Goal: Task Accomplishment & Management: Complete application form

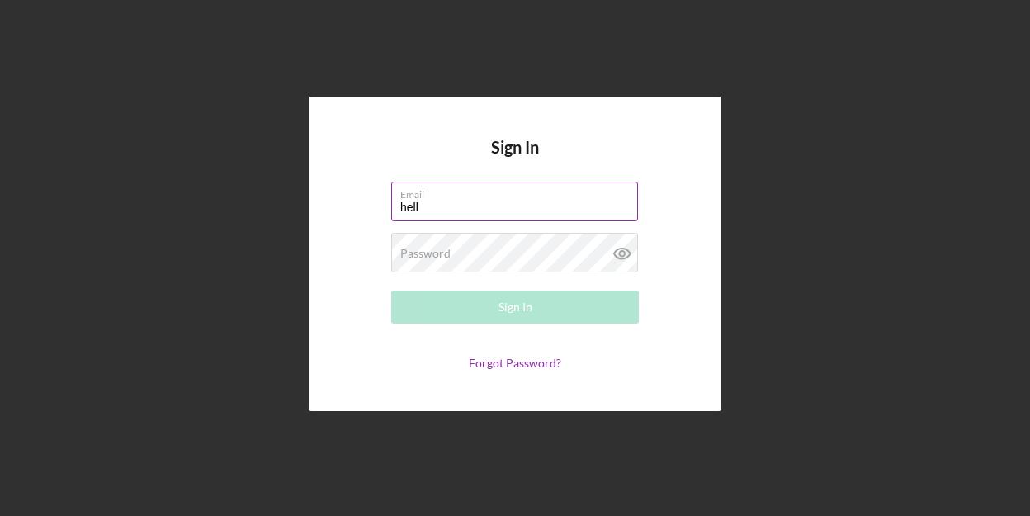
type input "[EMAIL_ADDRESS][DOMAIN_NAME]"
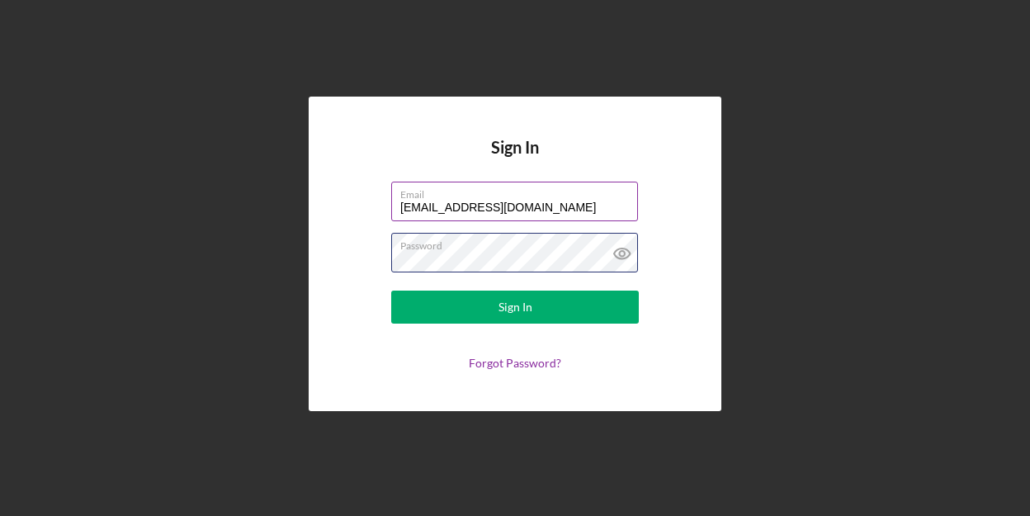
click at [391, 290] on button "Sign In" at bounding box center [515, 306] width 248 height 33
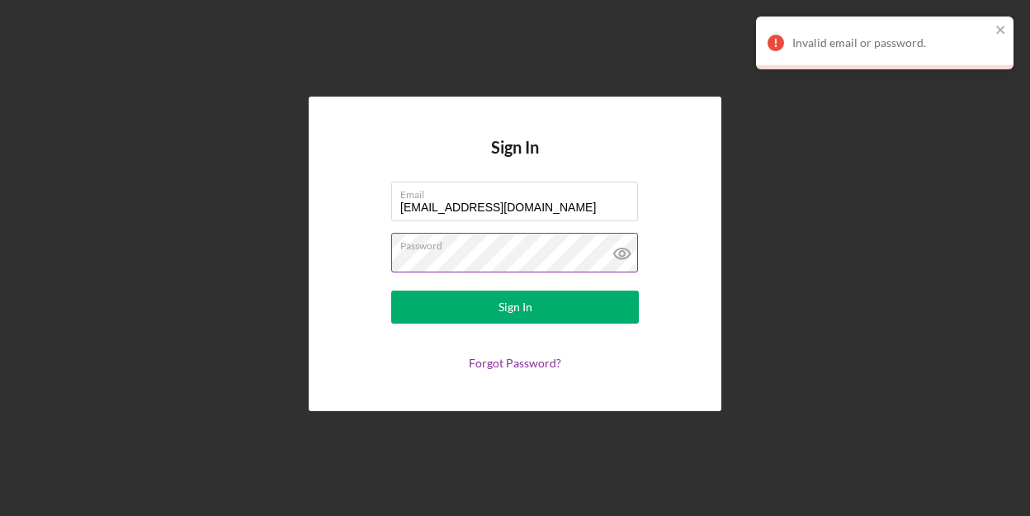
click at [620, 250] on icon at bounding box center [622, 253] width 41 height 41
click at [391, 290] on button "Sign In" at bounding box center [515, 306] width 248 height 33
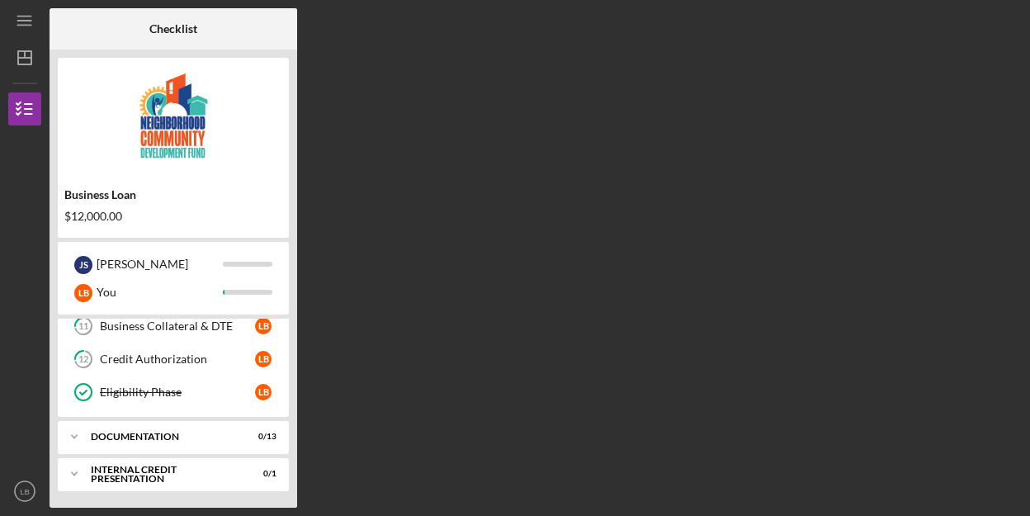
scroll to position [372, 0]
click at [146, 427] on div "Icon/Expander documentation 0 / 13" at bounding box center [173, 437] width 231 height 33
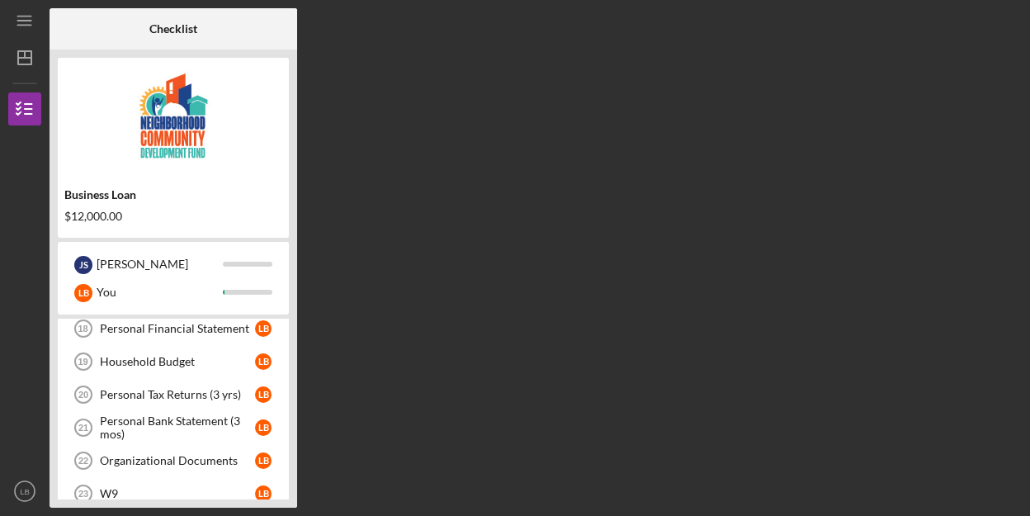
scroll to position [681, 0]
click at [163, 345] on link "Household Budget 19 Household Budget L B" at bounding box center [173, 361] width 215 height 33
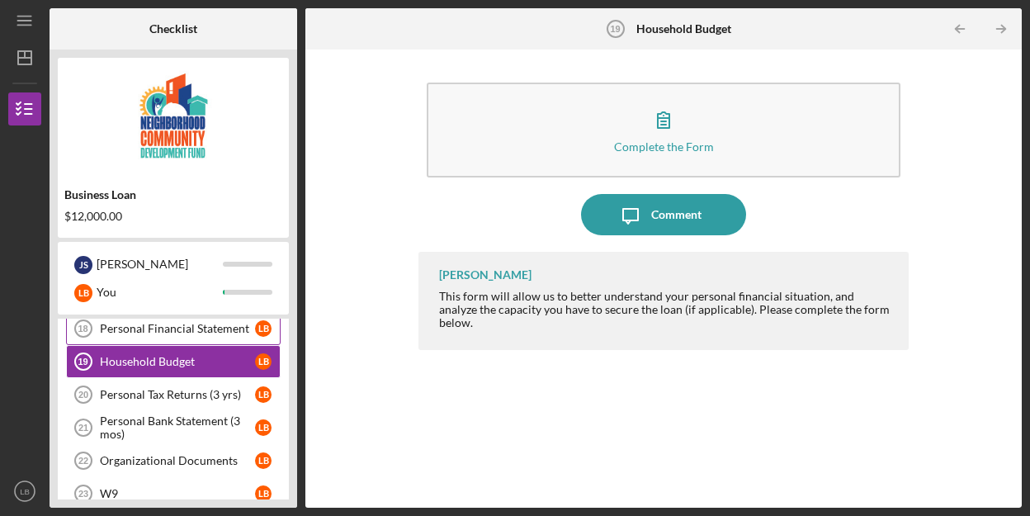
scroll to position [622, 0]
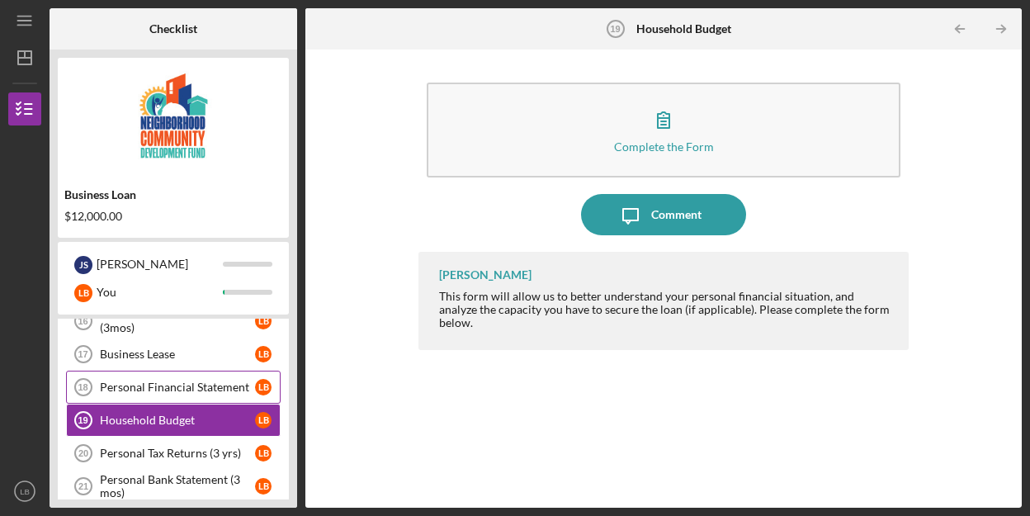
click at [154, 390] on div "Personal Financial Statement" at bounding box center [177, 386] width 155 height 13
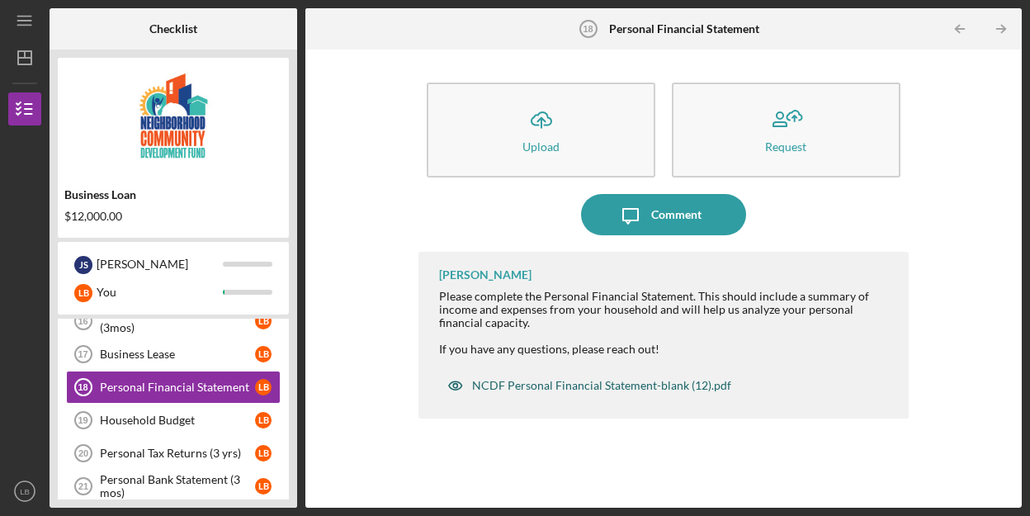
click at [582, 388] on div "NCDF Personal Financial Statement-blank (12).pdf" at bounding box center [601, 385] width 259 height 13
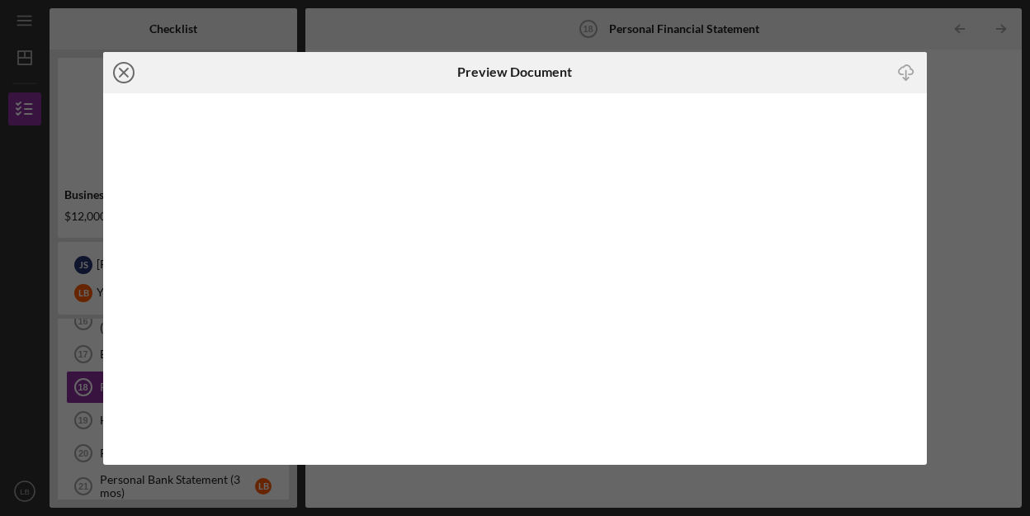
click at [127, 73] on icon "Icon/Close" at bounding box center [123, 72] width 41 height 41
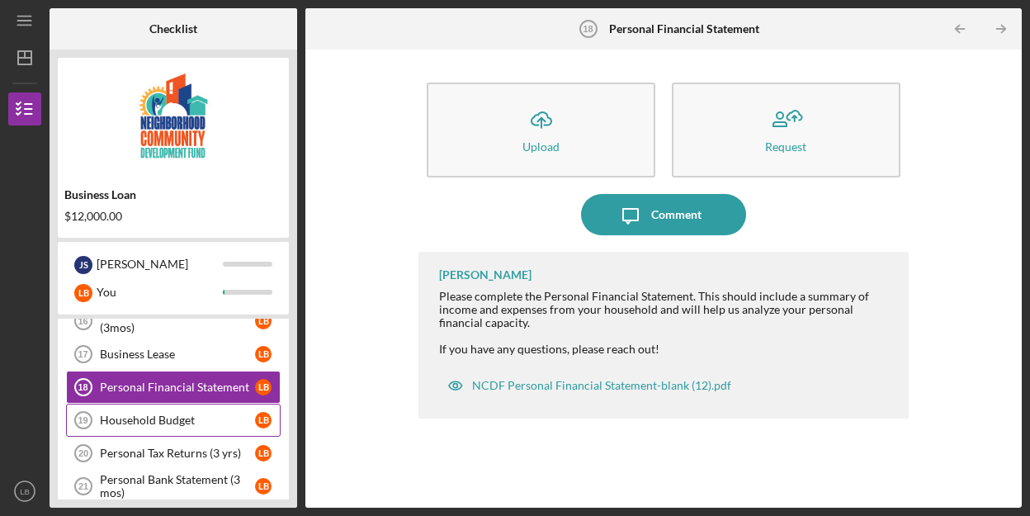
click at [158, 434] on link "Household Budget 19 Household Budget L B" at bounding box center [173, 420] width 215 height 33
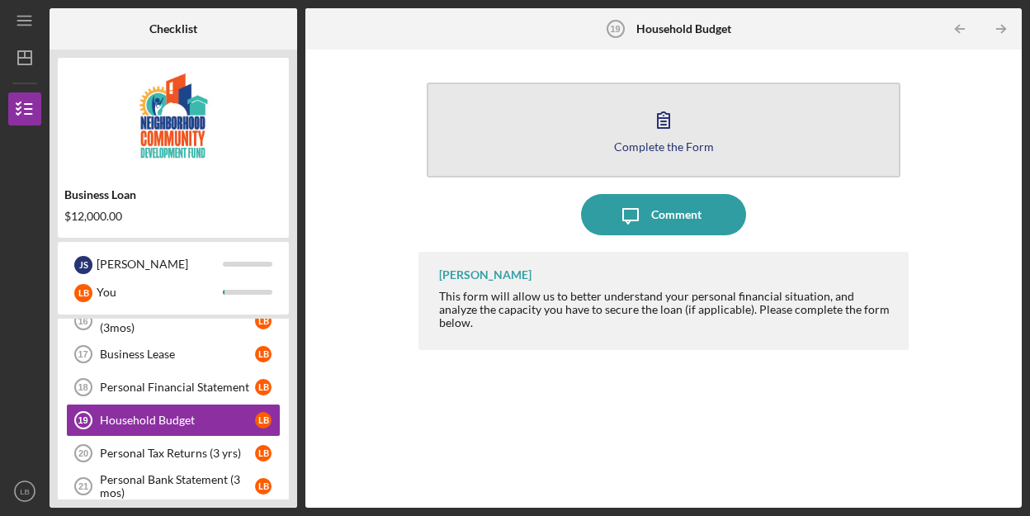
click at [607, 172] on button "Complete the Form Form" at bounding box center [664, 130] width 474 height 95
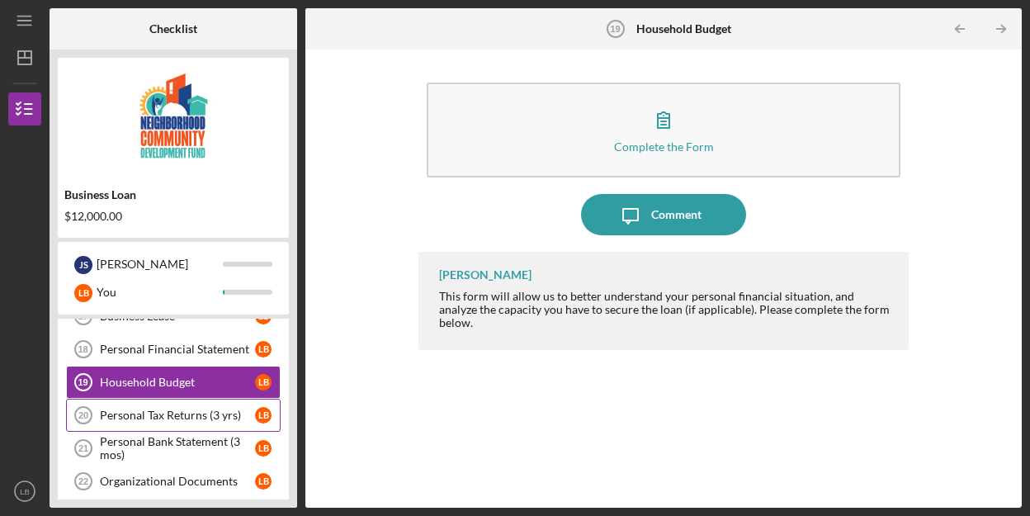
scroll to position [665, 0]
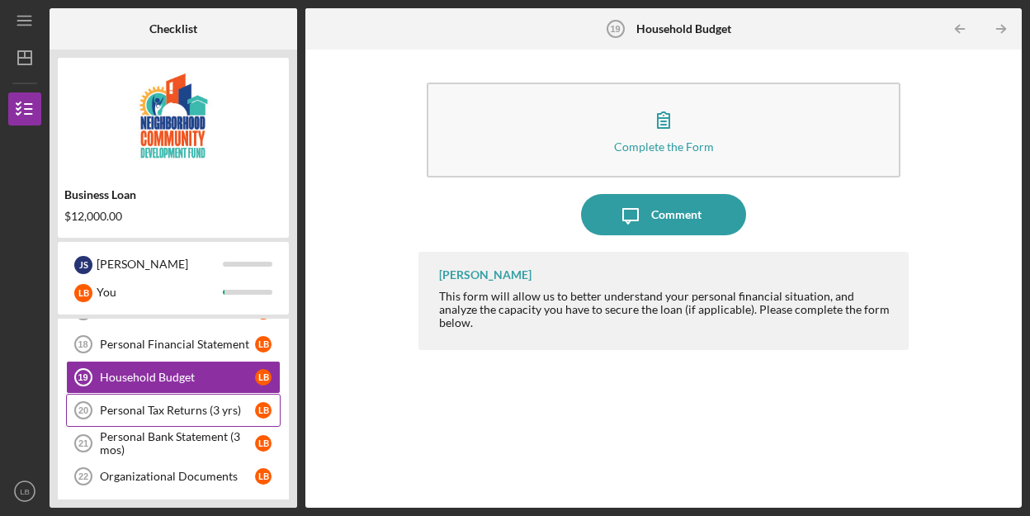
click at [191, 405] on div "Personal Tax Returns (3 yrs)" at bounding box center [177, 410] width 155 height 13
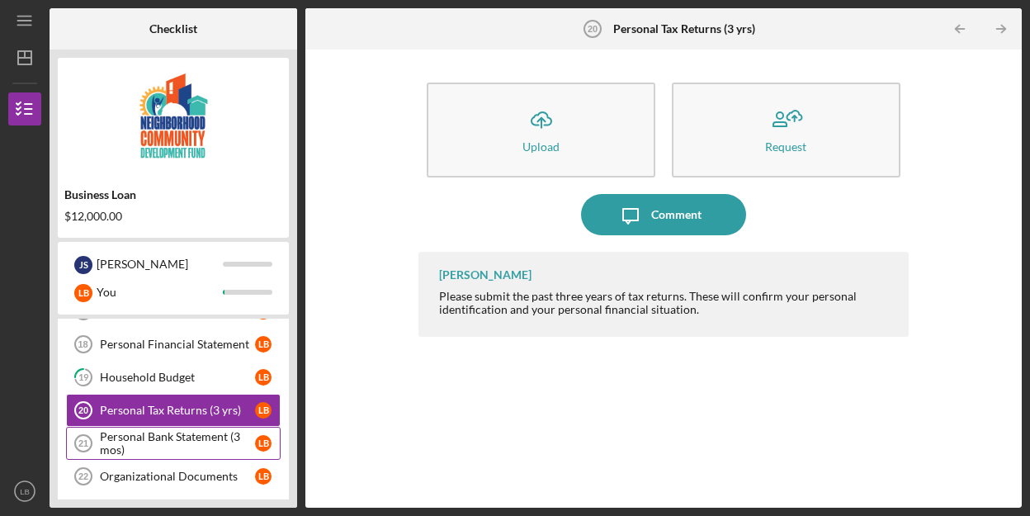
click at [172, 455] on div "Personal Bank Statement (3 mos)" at bounding box center [177, 443] width 155 height 26
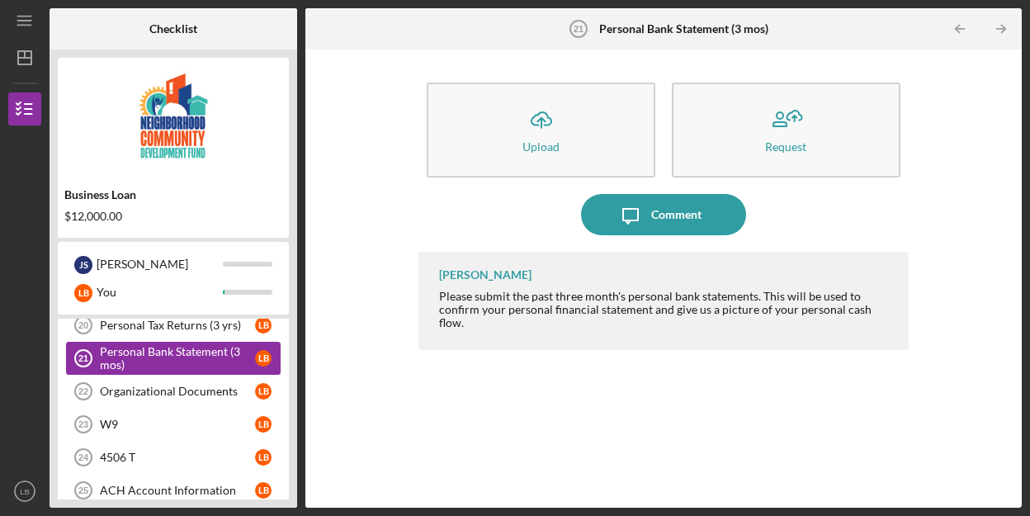
scroll to position [777, 0]
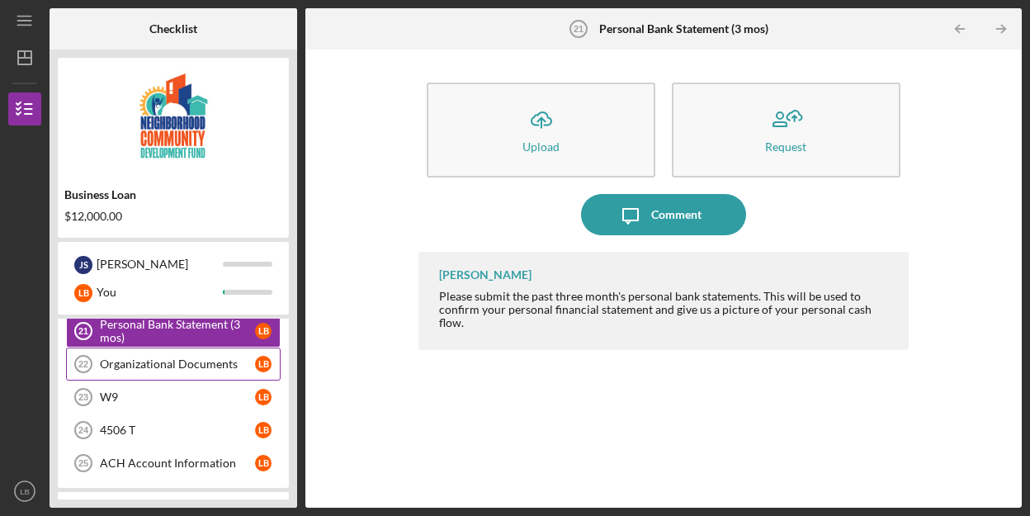
click at [177, 363] on div "Organizational Documents" at bounding box center [177, 363] width 155 height 13
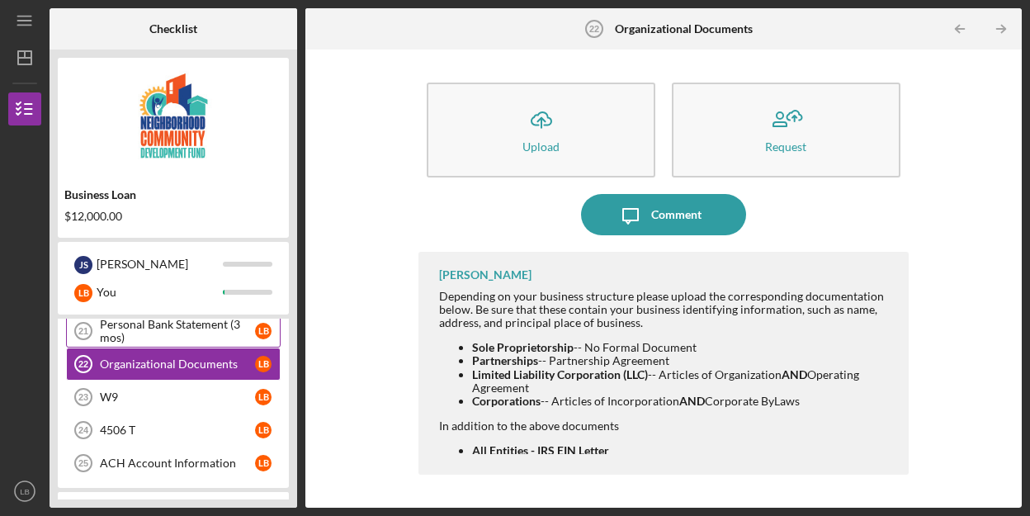
click at [163, 340] on div "Personal Bank Statement (3 mos)" at bounding box center [177, 331] width 155 height 26
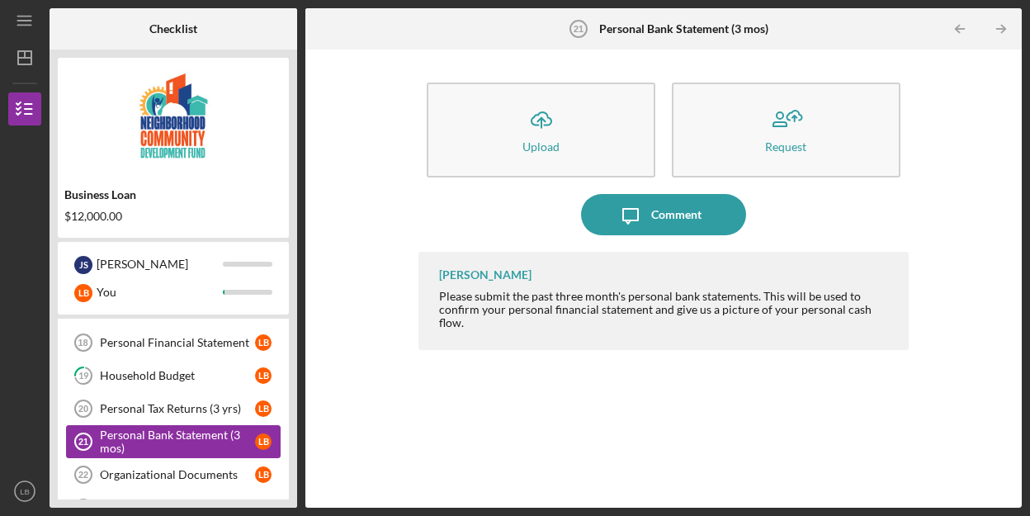
scroll to position [666, 0]
click at [172, 408] on div "Personal Tax Returns (3 yrs)" at bounding box center [177, 409] width 155 height 13
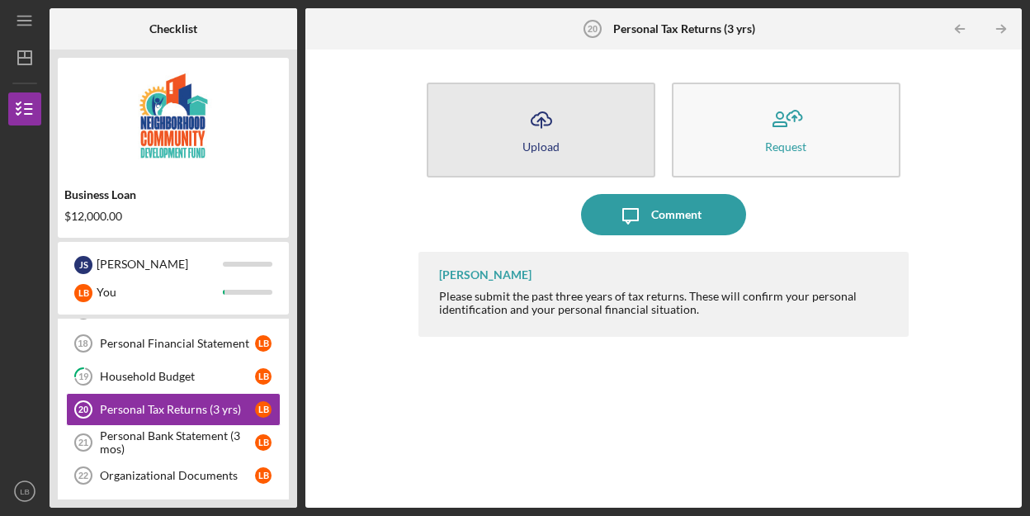
click at [529, 127] on icon "Icon/Upload" at bounding box center [541, 119] width 41 height 41
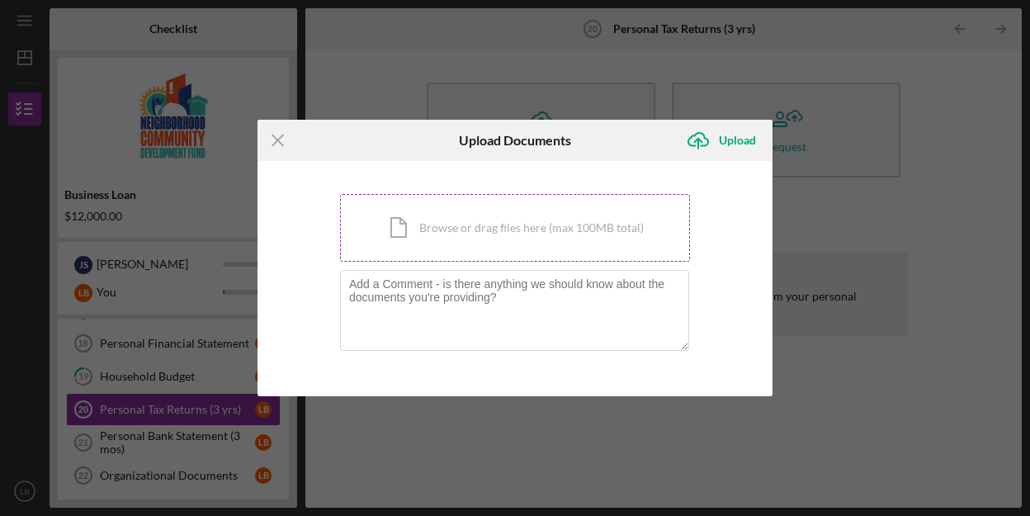
click at [467, 248] on div "Icon/Document Browse or drag files here (max 100MB total) Tap to choose files o…" at bounding box center [515, 228] width 350 height 68
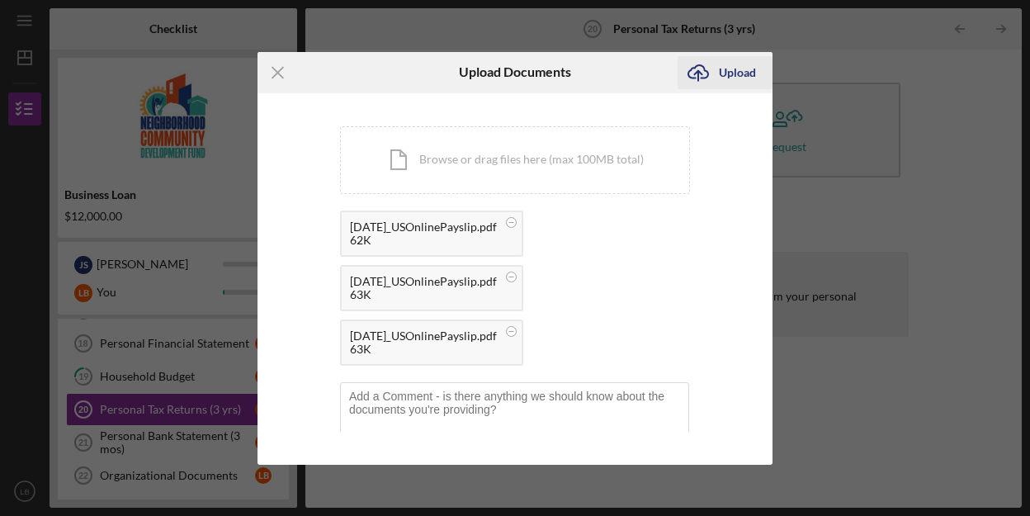
click at [712, 73] on icon "Icon/Upload" at bounding box center [697, 72] width 41 height 41
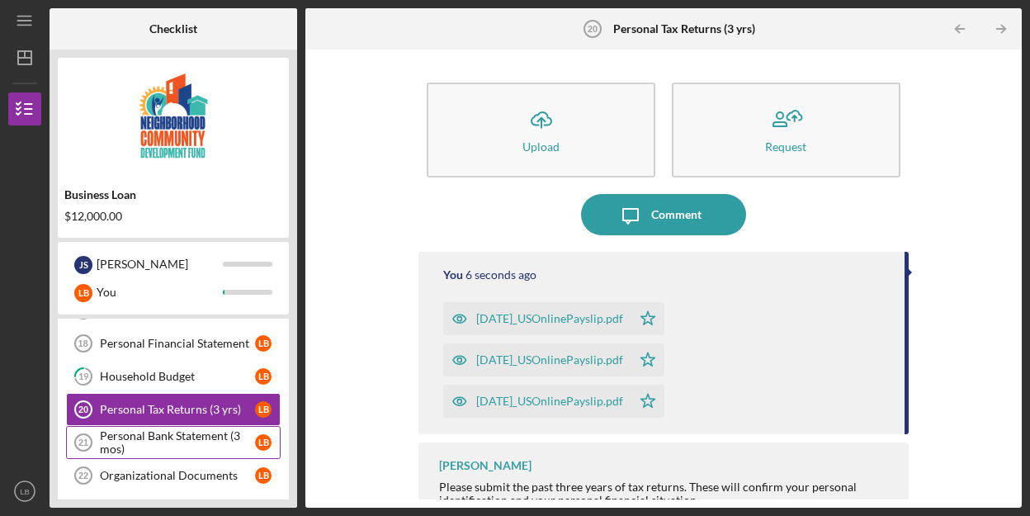
click at [164, 441] on div "Personal Bank Statement (3 mos)" at bounding box center [177, 442] width 155 height 26
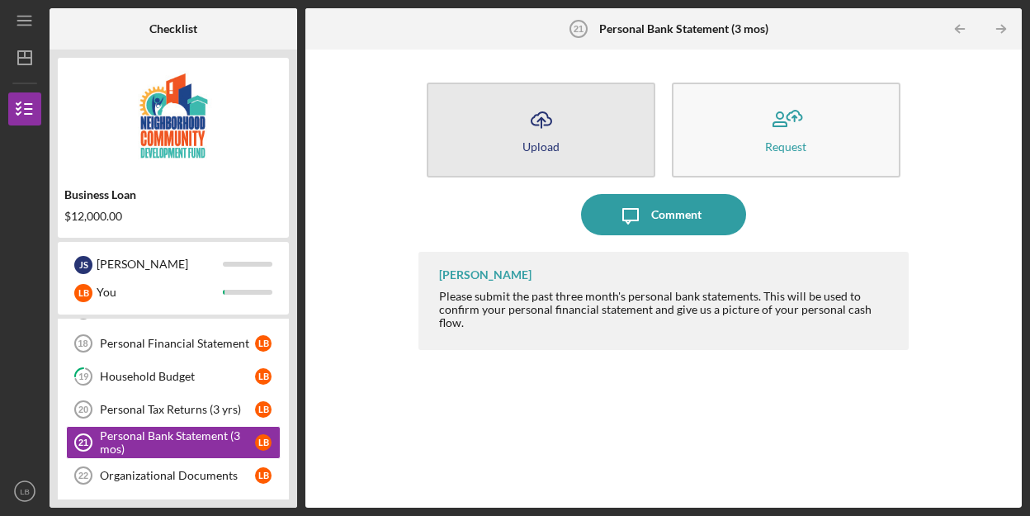
click at [483, 155] on button "Icon/Upload Upload" at bounding box center [541, 130] width 229 height 95
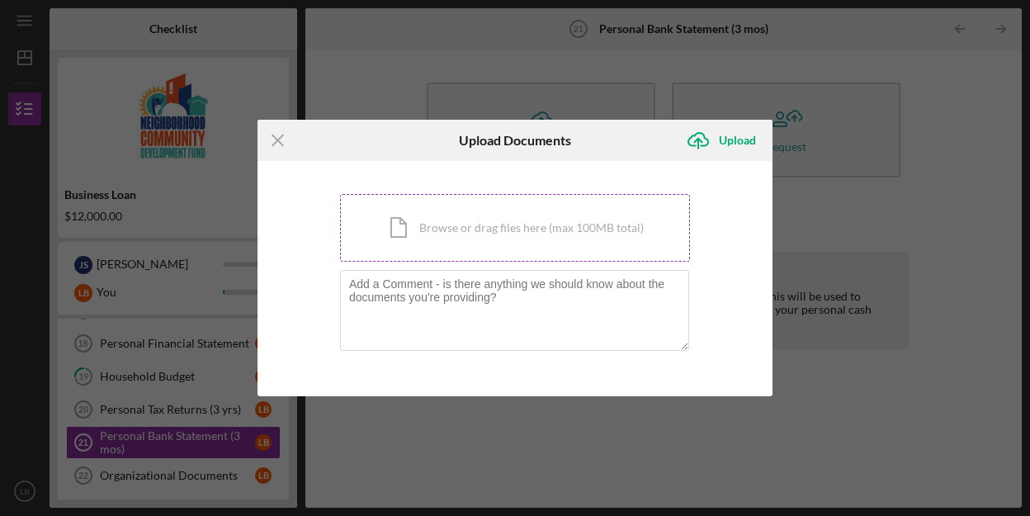
click at [435, 240] on div "Icon/Document Browse or drag files here (max 100MB total) Tap to choose files o…" at bounding box center [515, 228] width 350 height 68
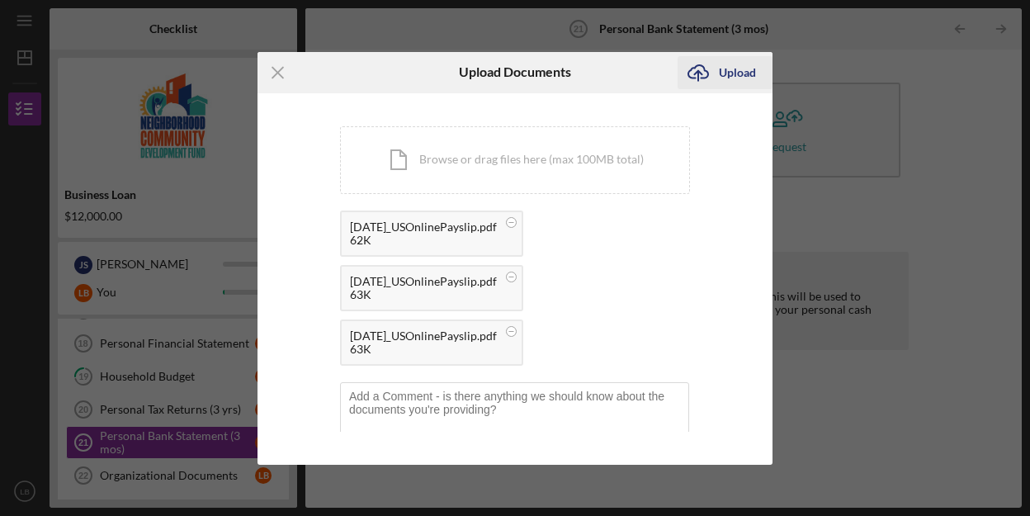
click at [718, 71] on button "Icon/Upload Upload" at bounding box center [724, 72] width 95 height 33
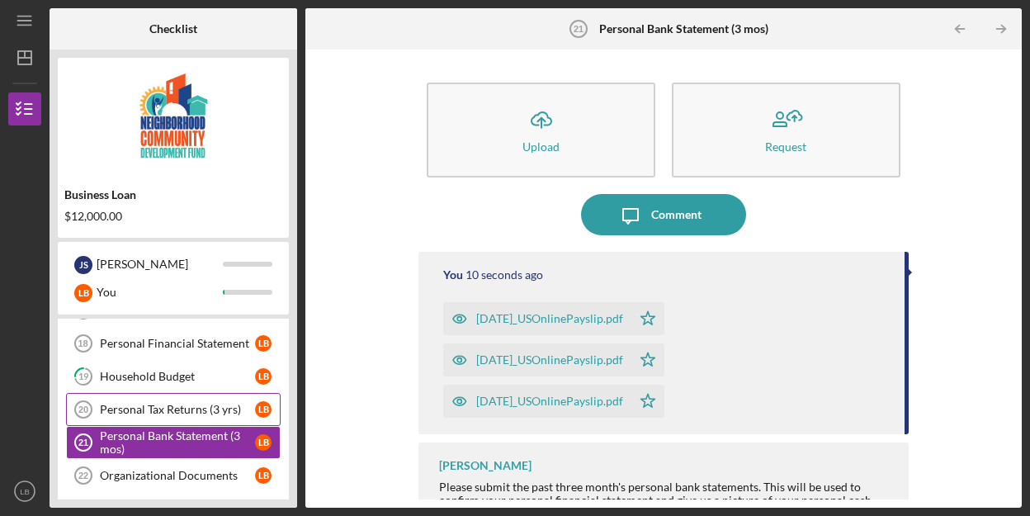
click at [165, 417] on link "Personal Tax Returns (3 yrs) 20 Personal Tax Returns (3 yrs) L B" at bounding box center [173, 409] width 215 height 33
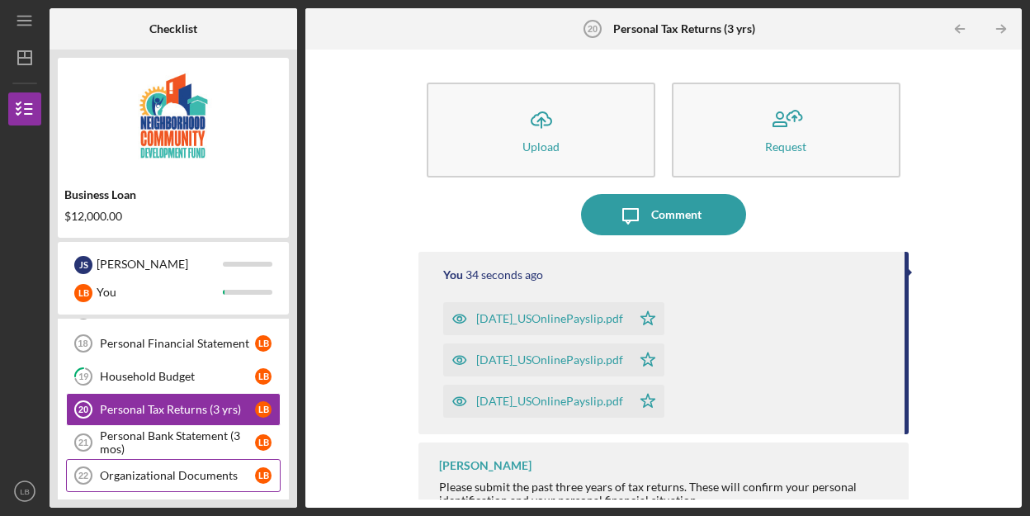
click at [163, 469] on div "Organizational Documents" at bounding box center [177, 475] width 155 height 13
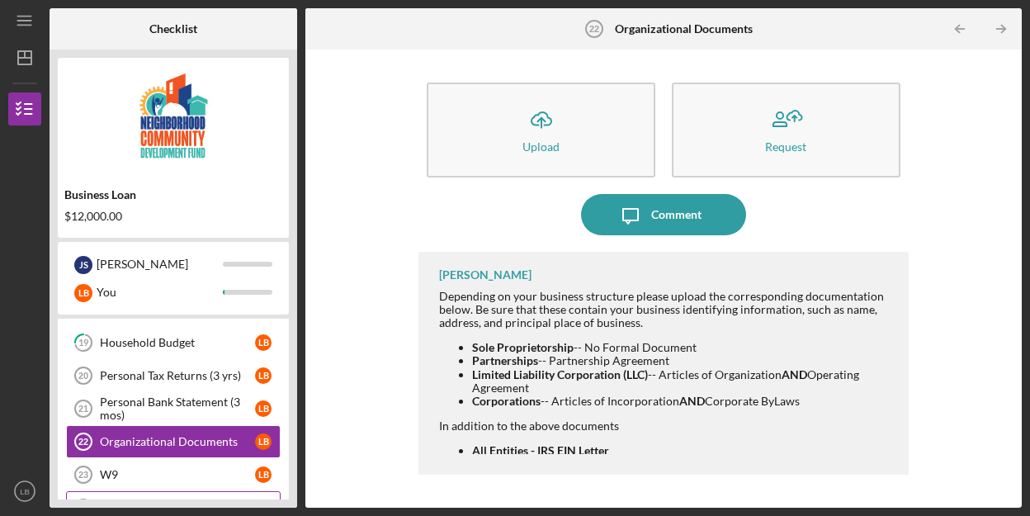
scroll to position [696, 0]
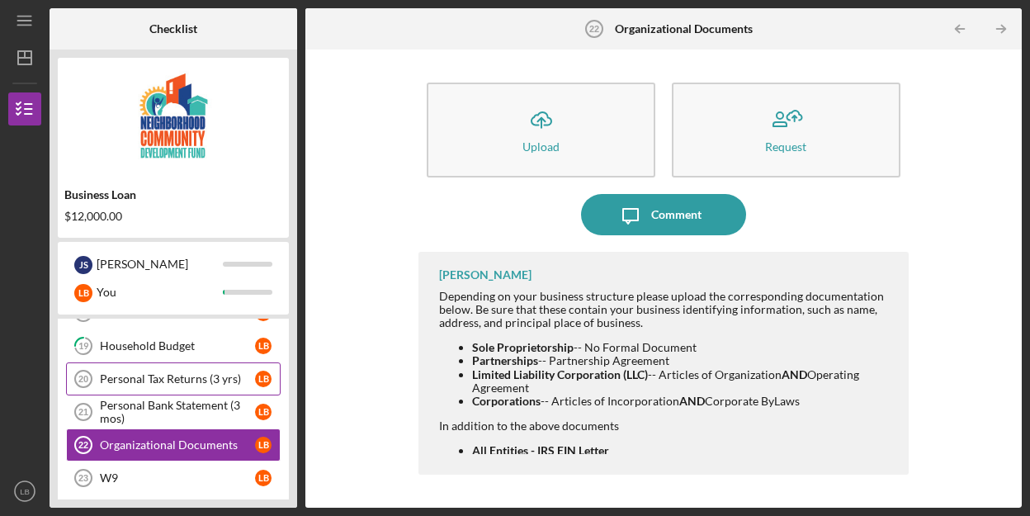
click at [176, 385] on link "Personal Tax Returns (3 yrs) 20 Personal Tax Returns (3 yrs) L B" at bounding box center [173, 378] width 215 height 33
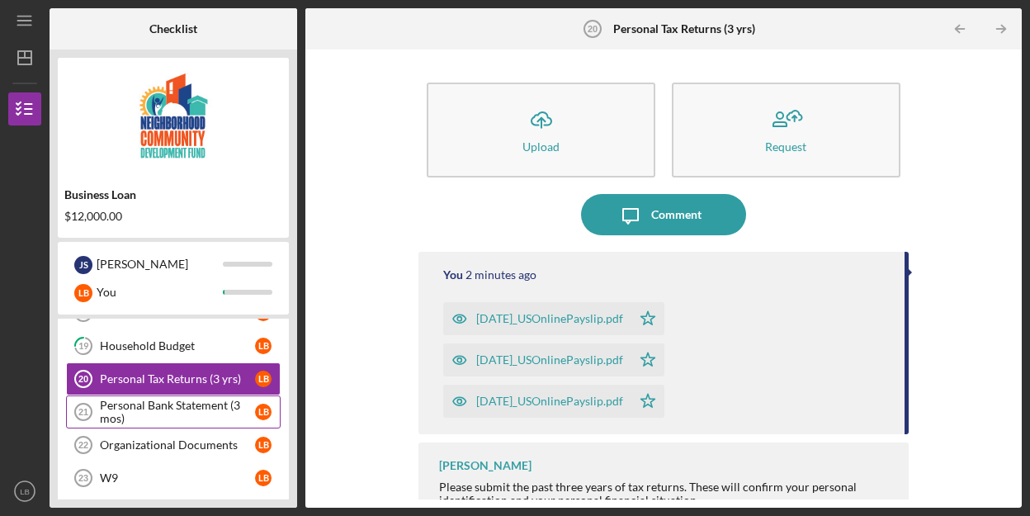
click at [145, 403] on div "Personal Bank Statement (3 mos)" at bounding box center [177, 412] width 155 height 26
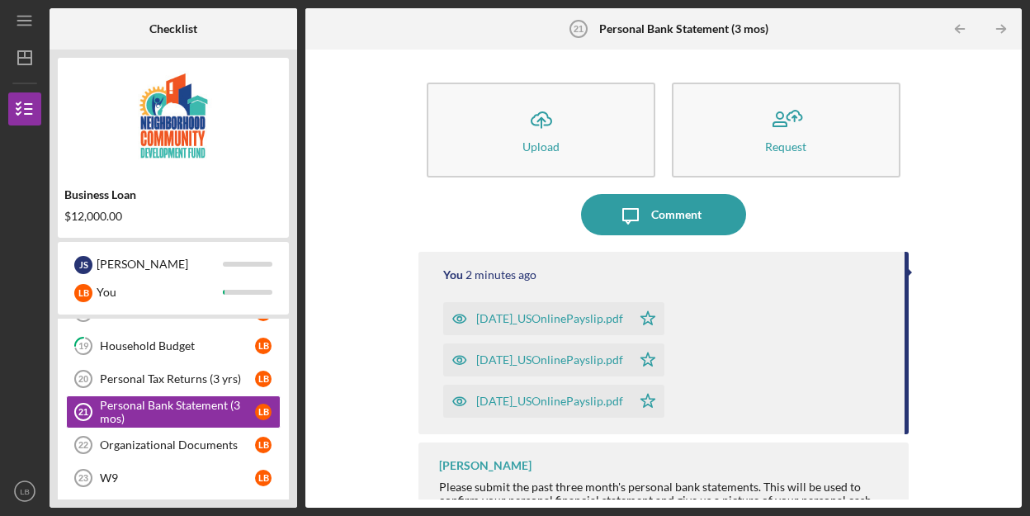
scroll to position [26, 0]
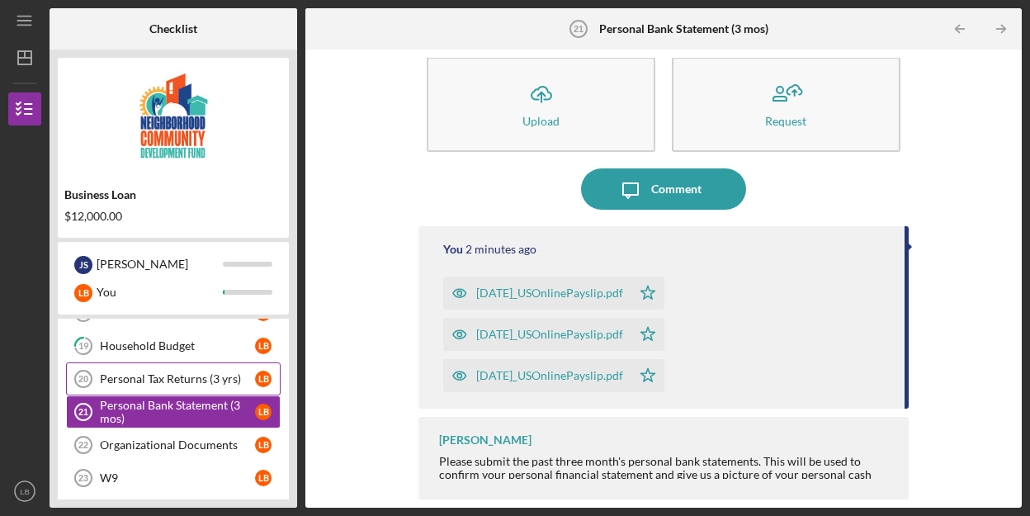
click at [169, 393] on link "Personal Tax Returns (3 yrs) 20 Personal Tax Returns (3 yrs) L B" at bounding box center [173, 378] width 215 height 33
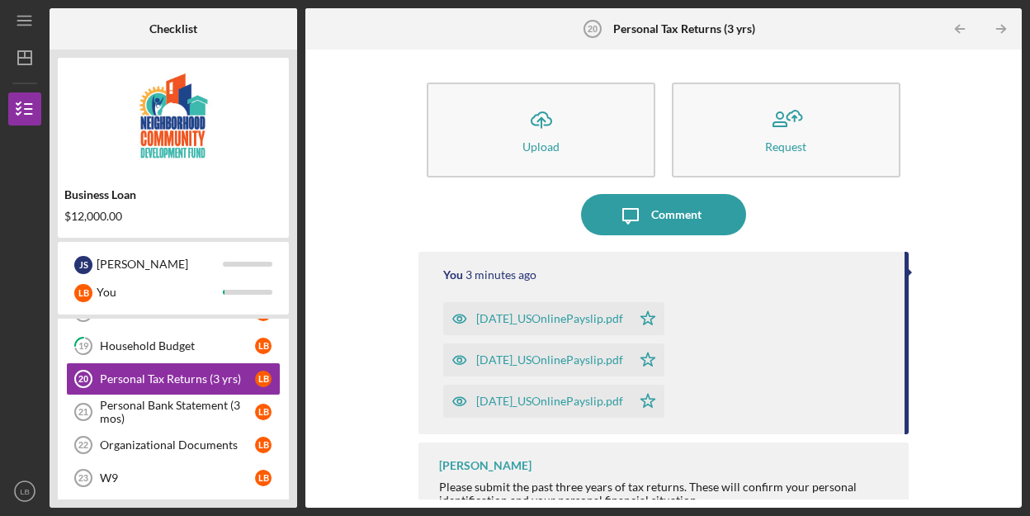
click at [92, 510] on div "Icon/Menu Personal Tax Returns (3 yrs) 20 Personal Tax Returns (3 yrs) Checklis…" at bounding box center [515, 258] width 1030 height 516
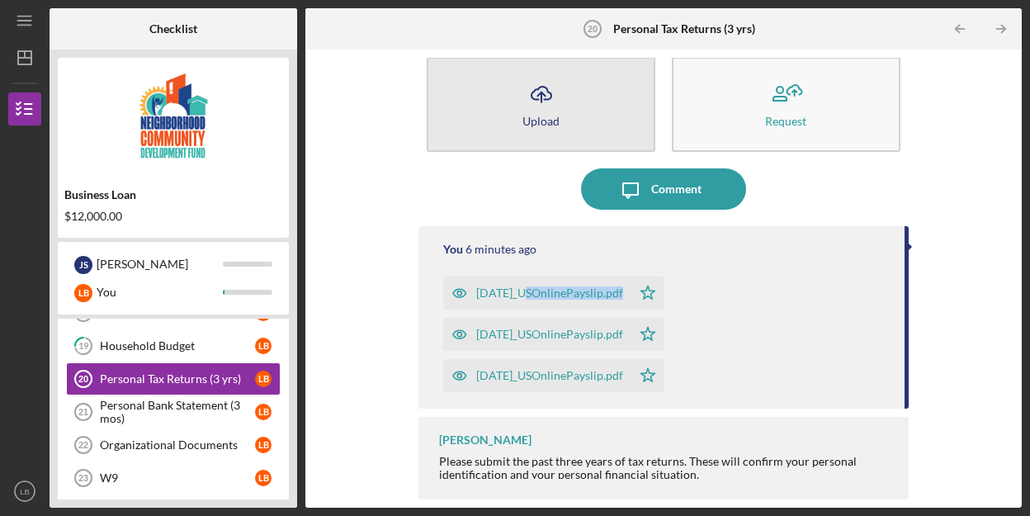
click at [594, 98] on button "Icon/Upload Upload" at bounding box center [541, 104] width 229 height 95
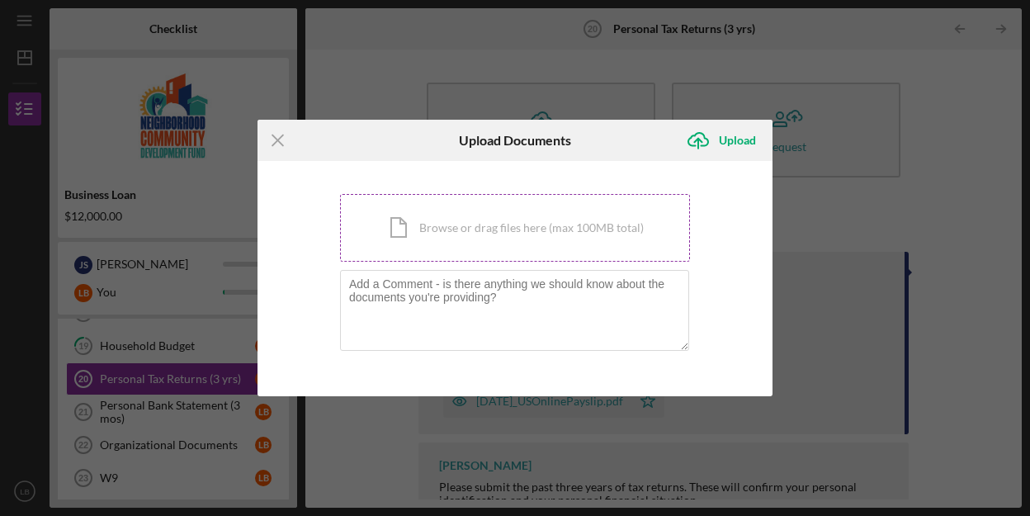
click at [513, 234] on div "Icon/Document Browse or drag files here (max 100MB total) Tap to choose files o…" at bounding box center [515, 228] width 350 height 68
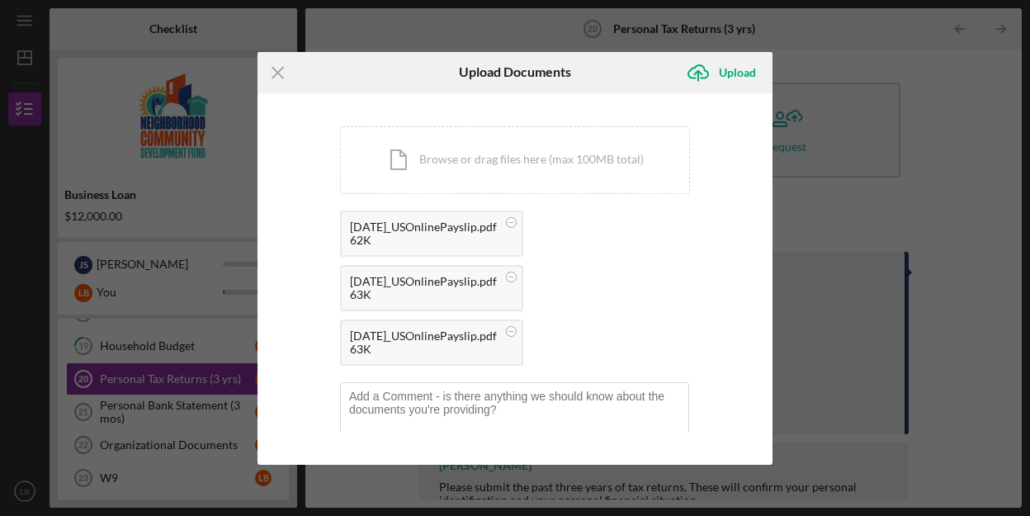
scroll to position [34, 0]
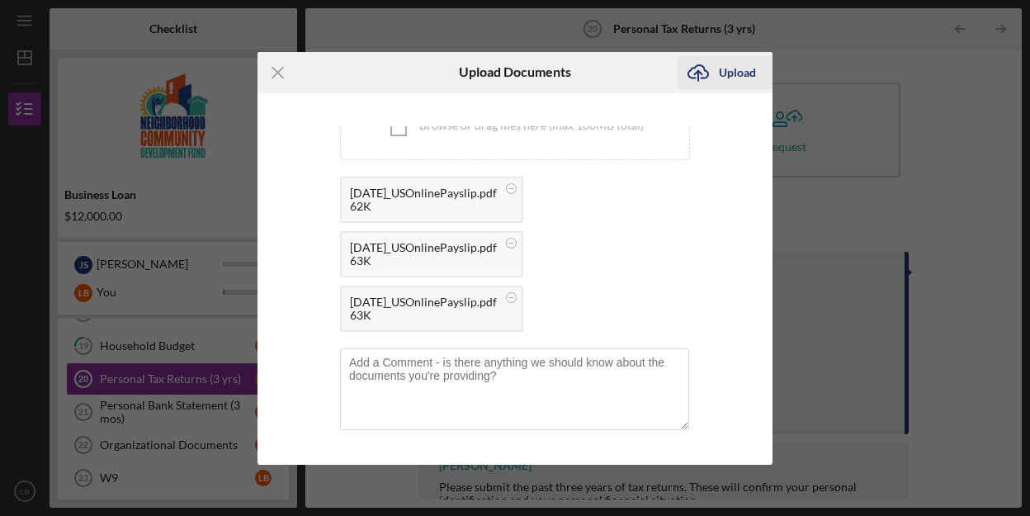
click at [734, 59] on div "Upload" at bounding box center [737, 72] width 37 height 33
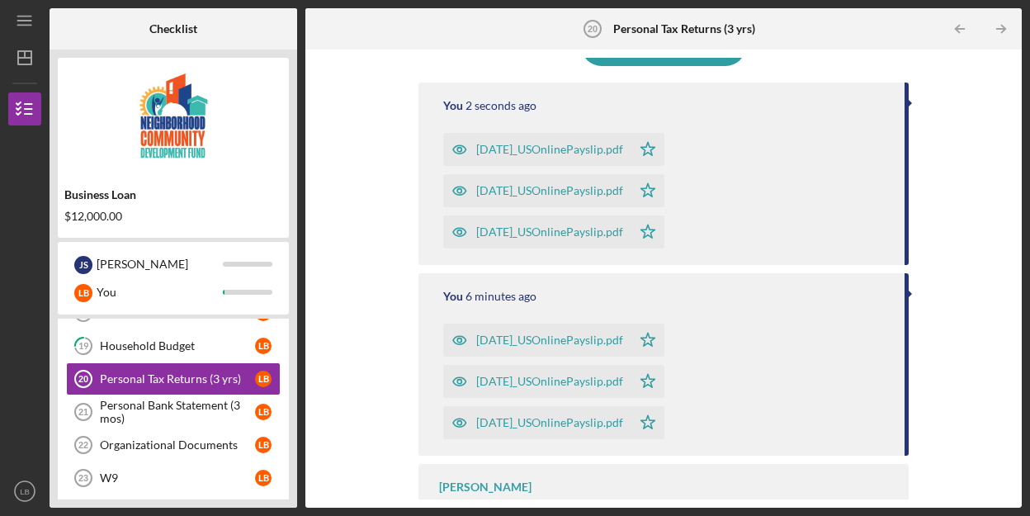
scroll to position [216, 0]
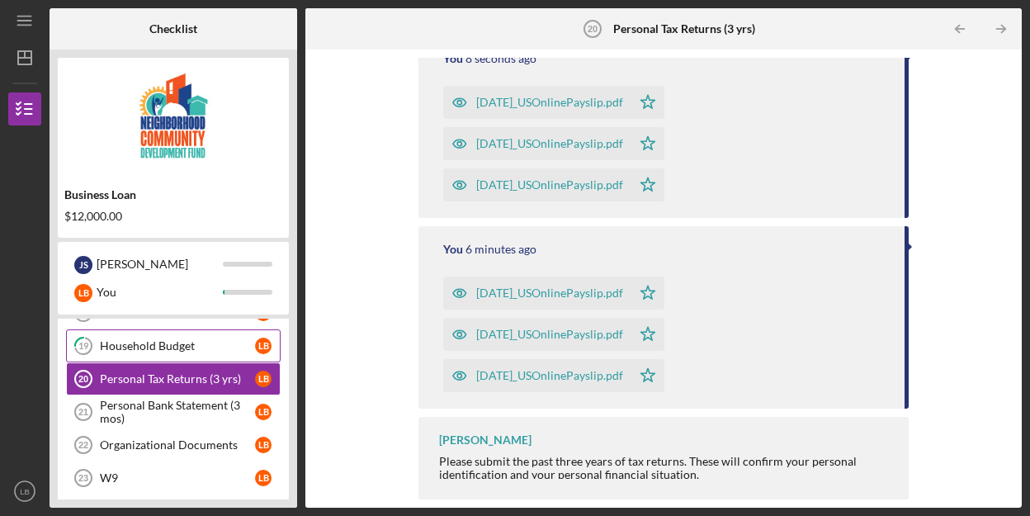
click at [171, 341] on div "Household Budget" at bounding box center [177, 345] width 155 height 13
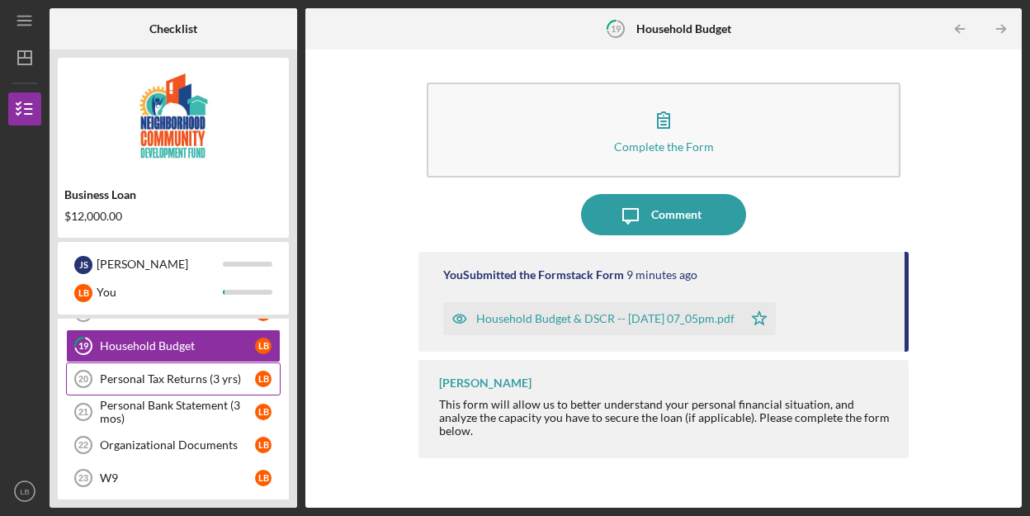
click at [167, 383] on div "Personal Tax Returns (3 yrs)" at bounding box center [177, 378] width 155 height 13
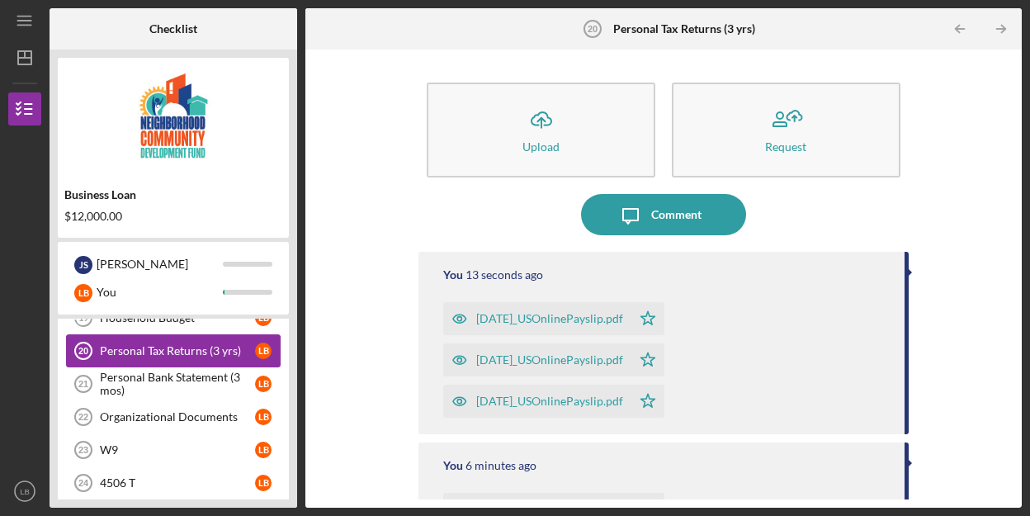
scroll to position [725, 0]
click at [164, 380] on div "Personal Bank Statement (3 mos)" at bounding box center [177, 383] width 155 height 26
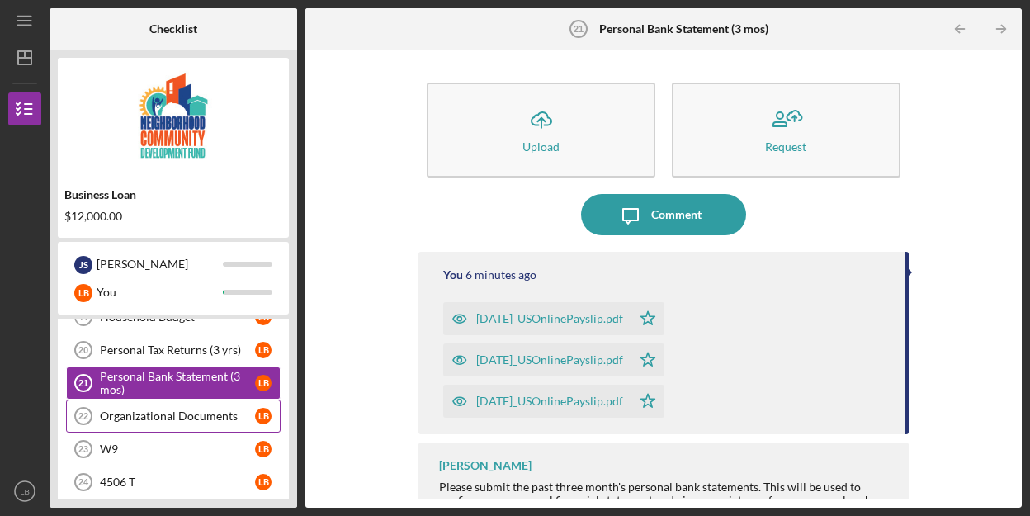
click at [164, 425] on link "Organizational Documents 22 Organizational Documents L B" at bounding box center [173, 415] width 215 height 33
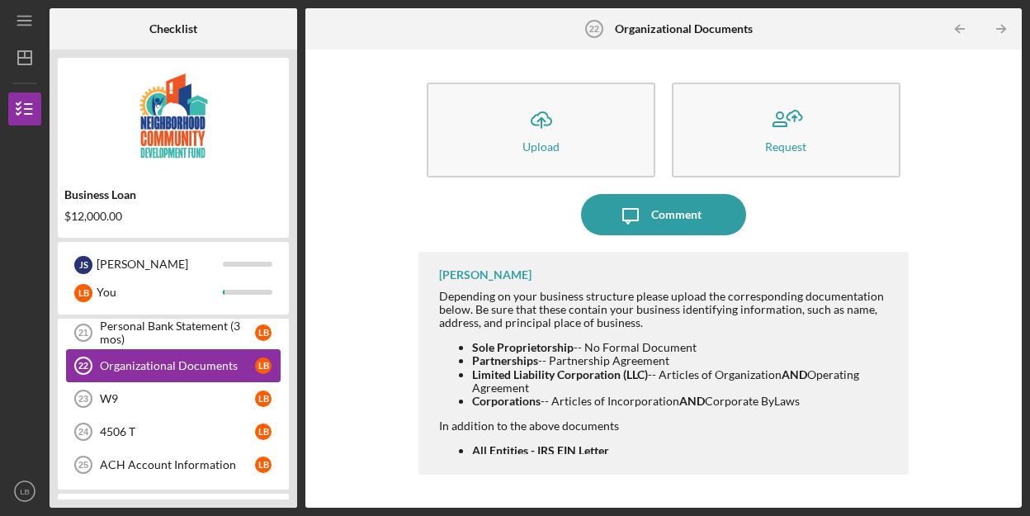
scroll to position [811, 0]
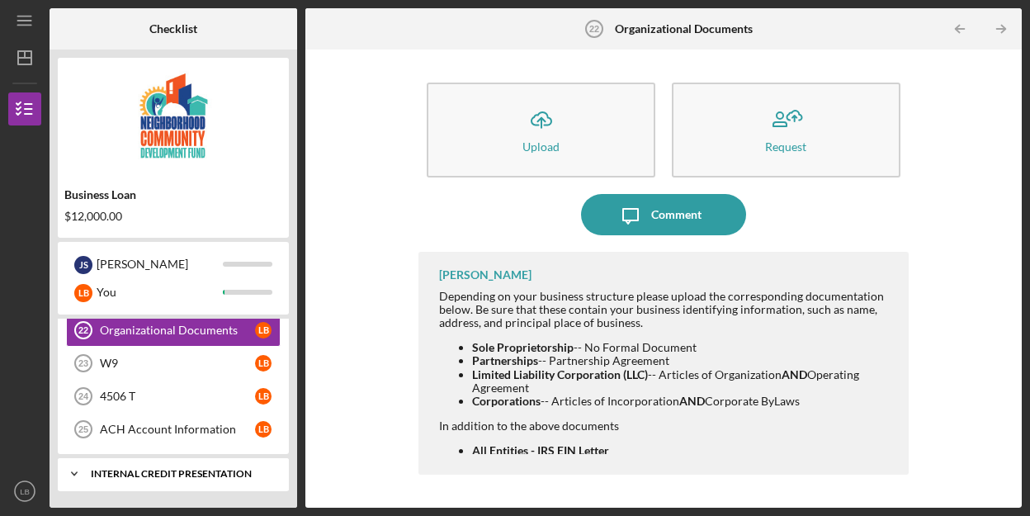
click at [149, 473] on div "Internal Credit Presentation" at bounding box center [179, 474] width 177 height 10
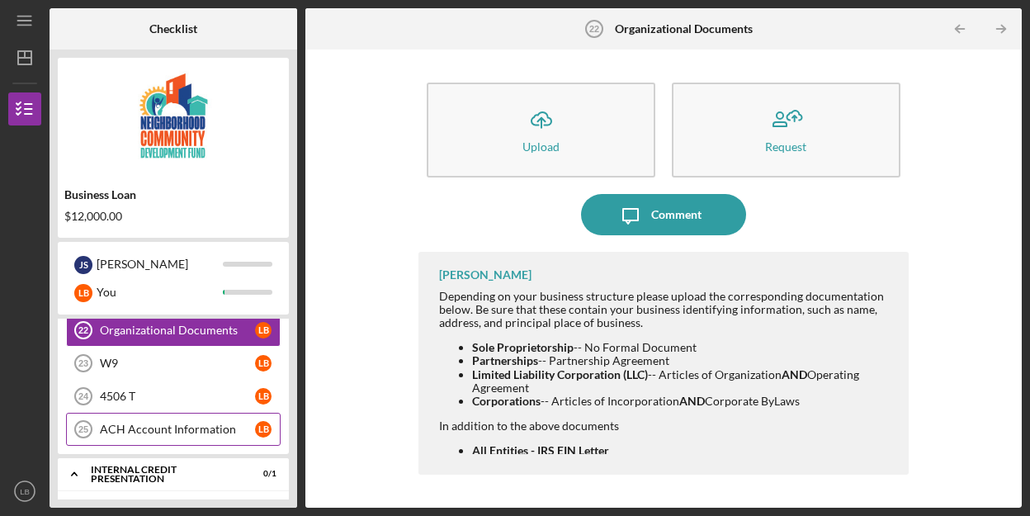
scroll to position [853, 0]
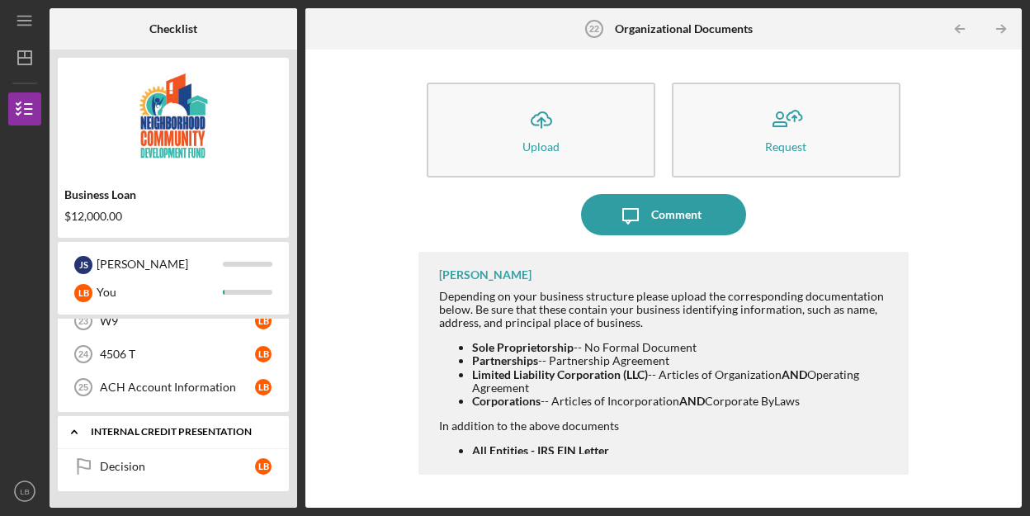
click at [163, 429] on div "Internal Credit Presentation" at bounding box center [179, 432] width 177 height 10
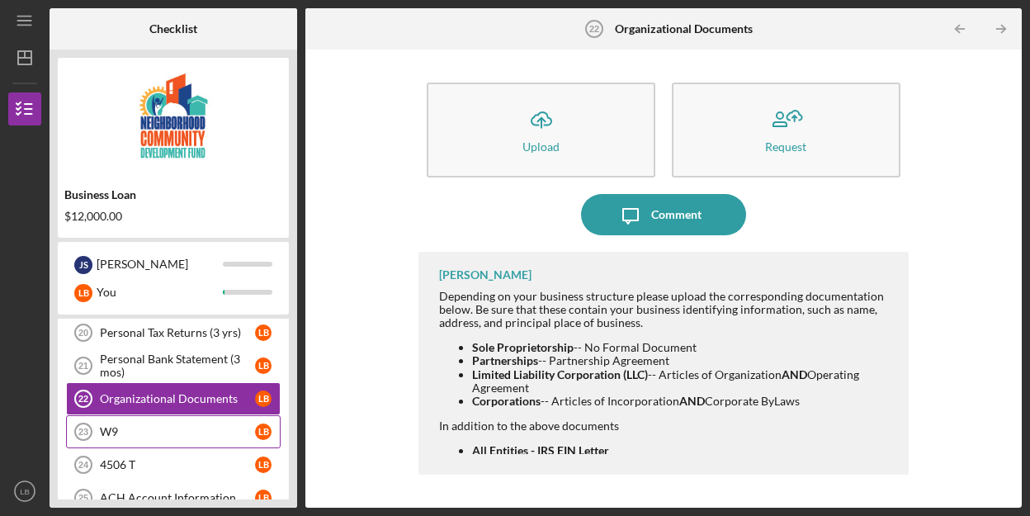
scroll to position [744, 0]
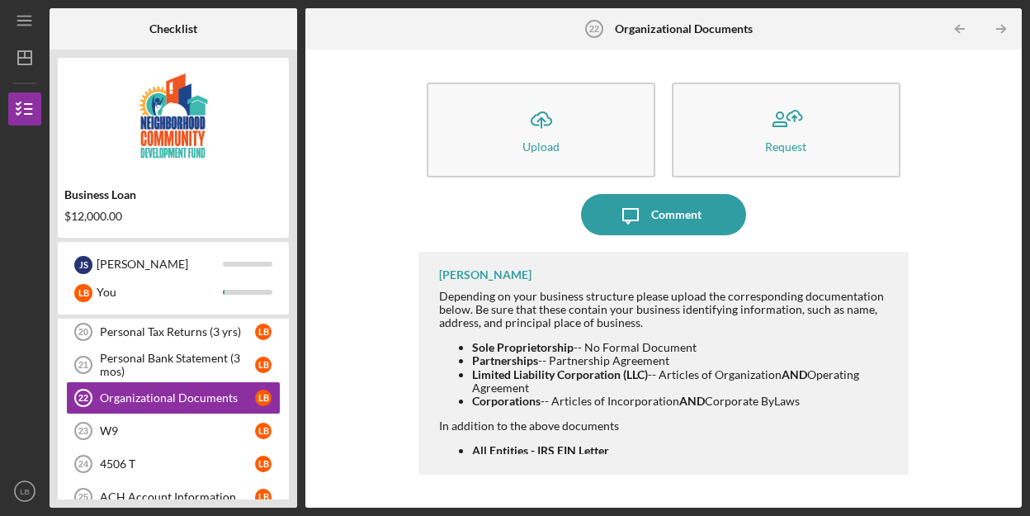
click at [527, 193] on div "Icon/Upload Upload Request" at bounding box center [663, 134] width 490 height 120
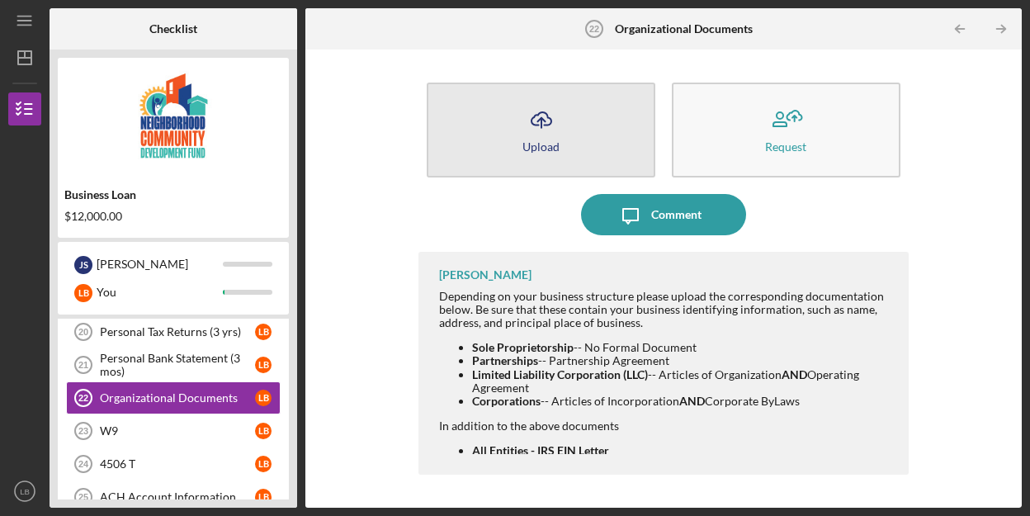
click at [571, 133] on button "Icon/Upload Upload" at bounding box center [541, 130] width 229 height 95
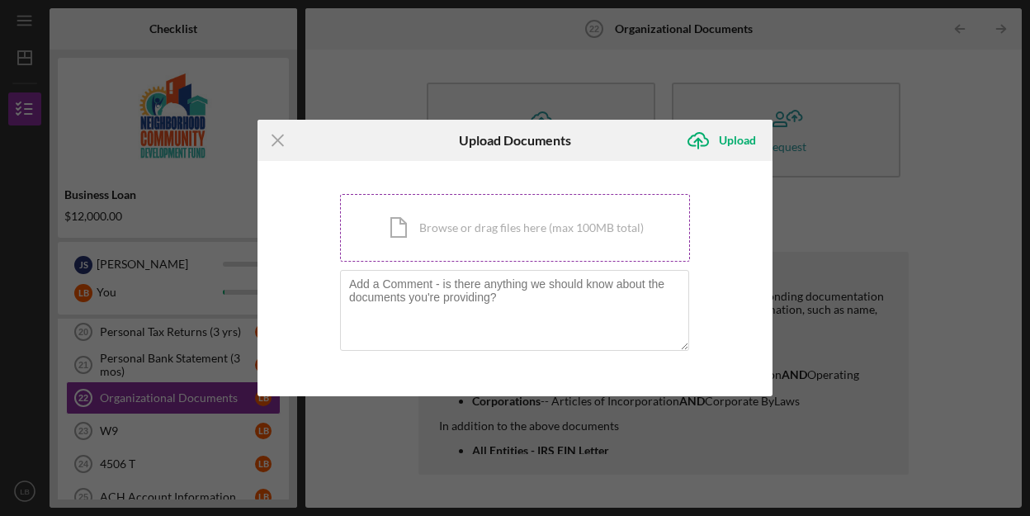
click at [472, 215] on div "Icon/Document Browse or drag files here (max 100MB total) Tap to choose files o…" at bounding box center [515, 228] width 350 height 68
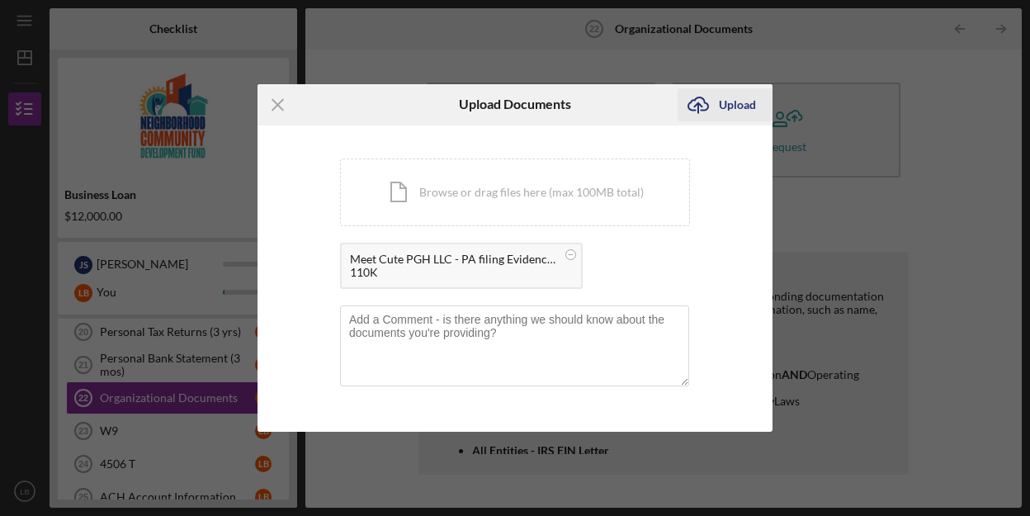
click at [731, 92] on div "Upload" at bounding box center [737, 104] width 37 height 33
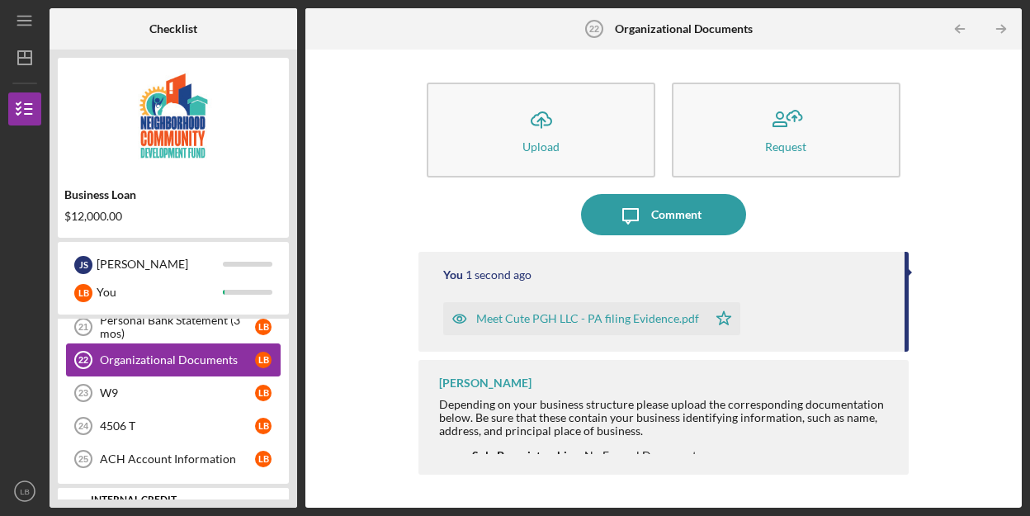
scroll to position [787, 0]
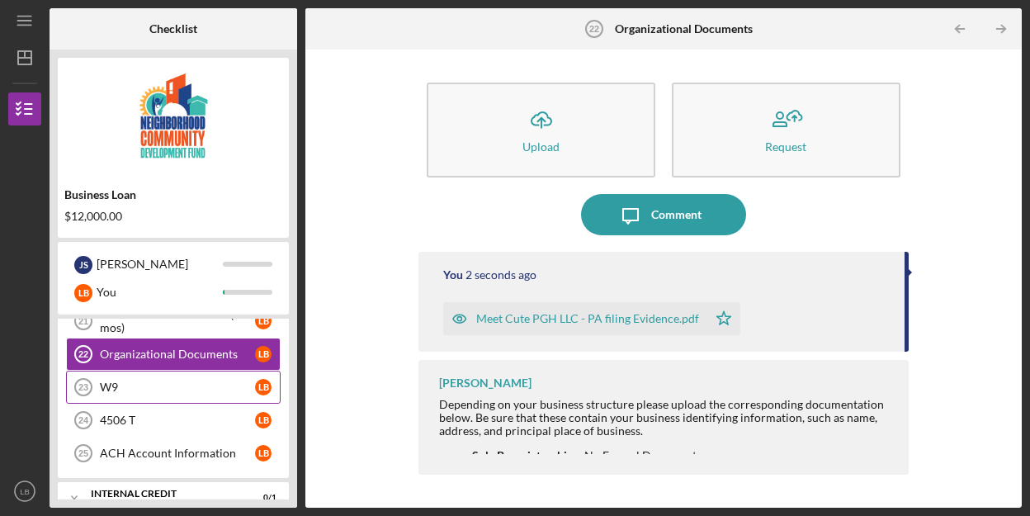
click at [144, 385] on div "W9" at bounding box center [177, 386] width 155 height 13
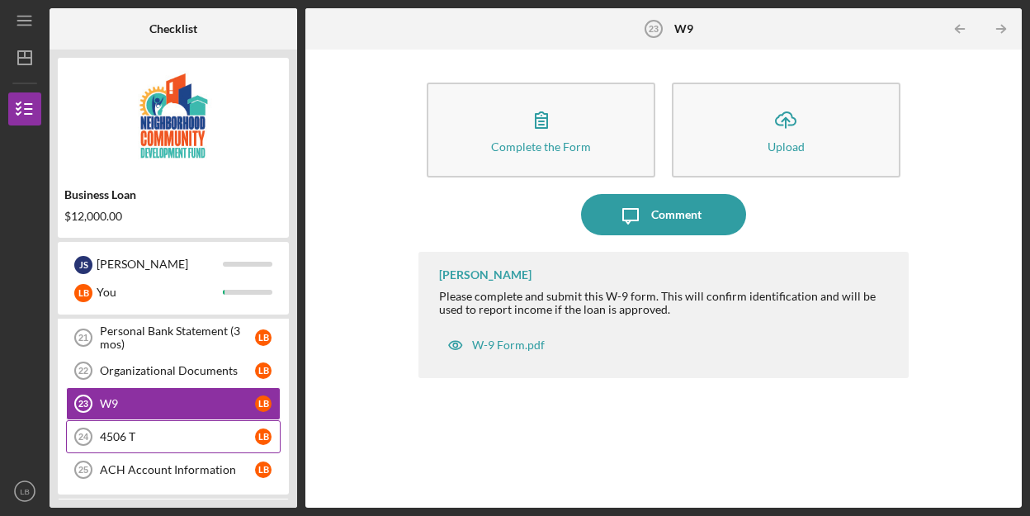
scroll to position [811, 0]
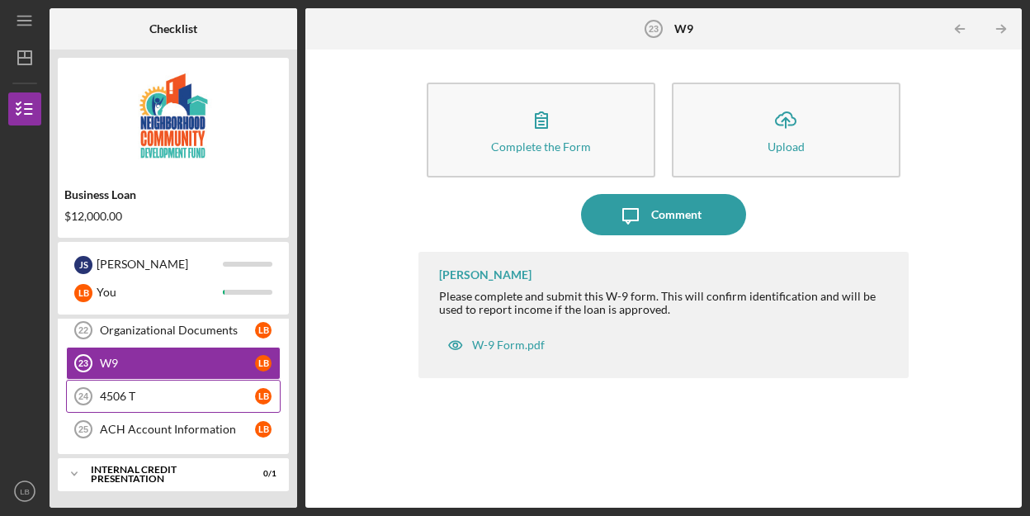
click at [159, 398] on div "4506 T" at bounding box center [177, 395] width 155 height 13
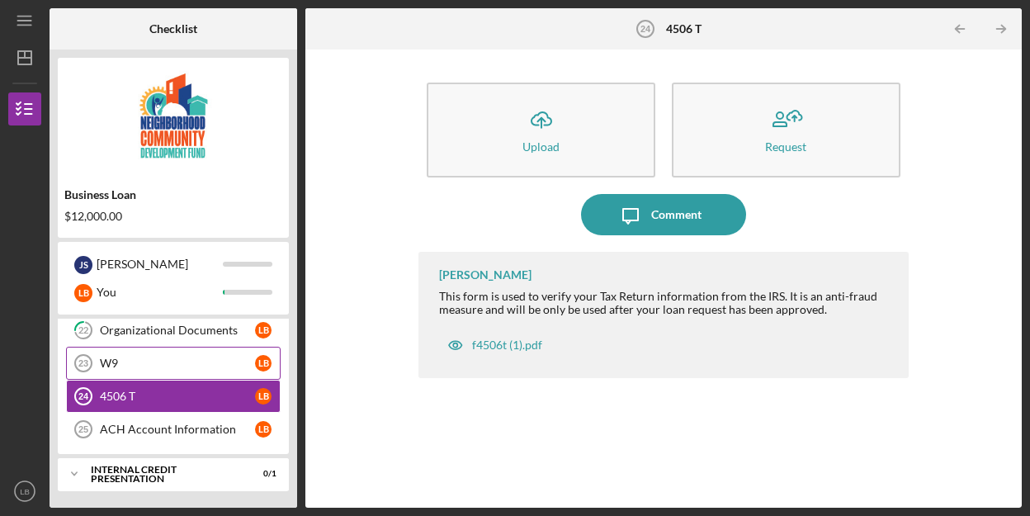
click at [171, 364] on div "W9" at bounding box center [177, 362] width 155 height 13
